Goal: Go to known website: Access a specific website the user already knows

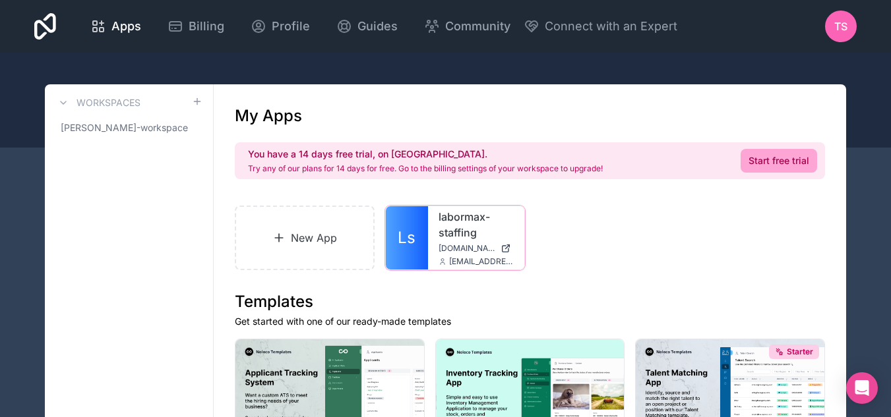
click at [463, 243] on span "[DOMAIN_NAME]" at bounding box center [466, 248] width 57 height 11
click at [412, 258] on link "Ls" at bounding box center [407, 237] width 42 height 63
